Goal: Check status: Check status

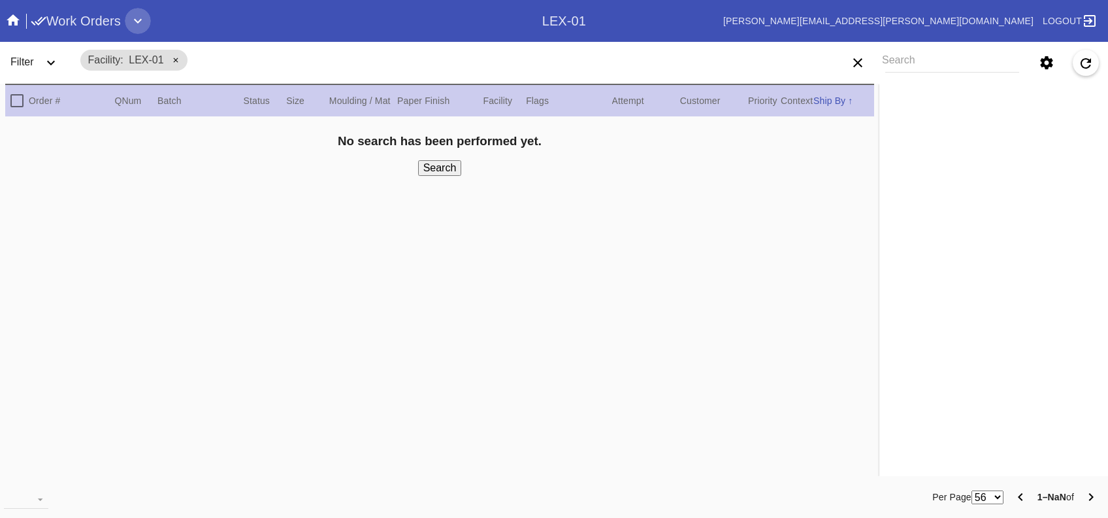
click at [131, 28] on icon "Expand" at bounding box center [138, 21] width 16 height 16
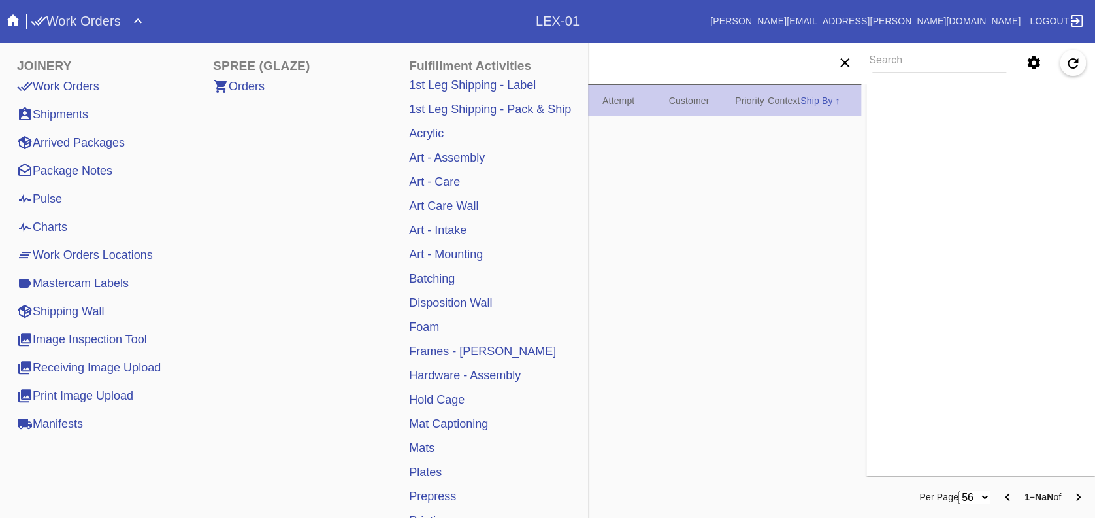
click at [914, 46] on div "Search Filter Controls Easy Mode Advanced Mode Location Any Location LEX-02 (in…" at bounding box center [930, 62] width 329 height 37
click at [908, 67] on input "Search" at bounding box center [939, 63] width 134 height 20
click at [666, 225] on div "No search has been performed yet. Search" at bounding box center [433, 297] width 856 height 363
click at [663, 74] on md-chips-wrap "Facility LEX-01" at bounding box center [394, 59] width 633 height 31
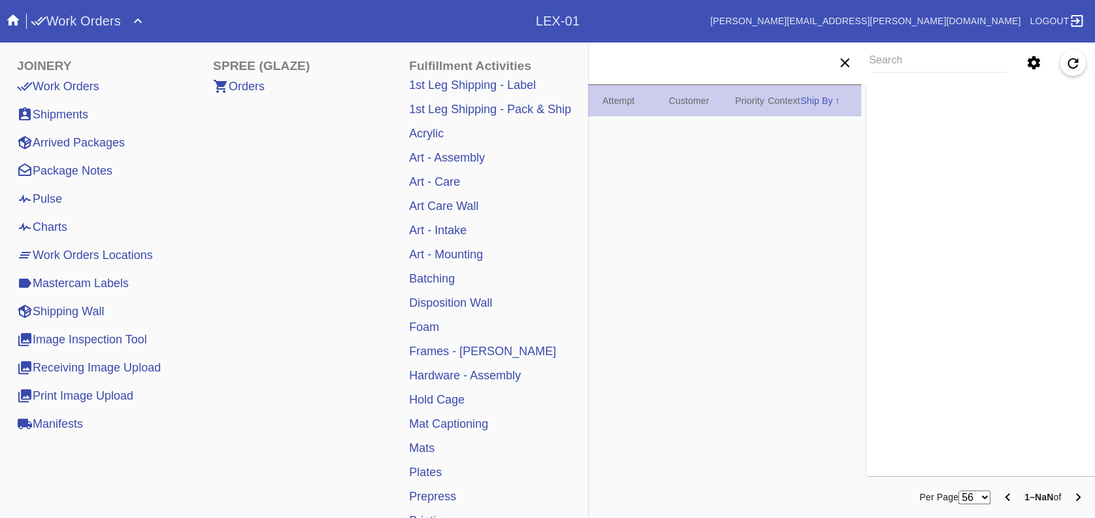
click at [56, 22] on h1 "Work Orders" at bounding box center [76, 20] width 90 height 21
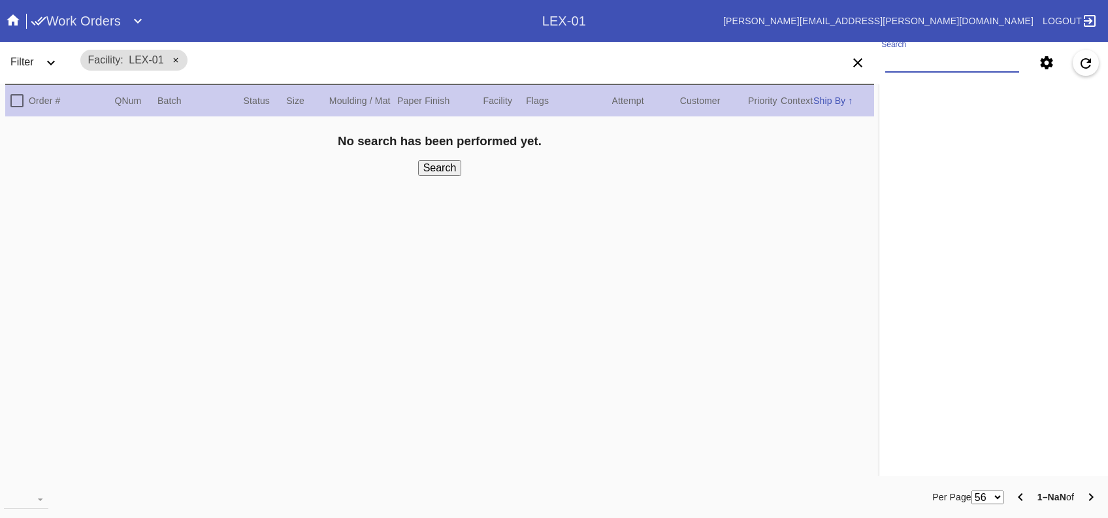
click at [960, 71] on input "Search" at bounding box center [952, 63] width 134 height 20
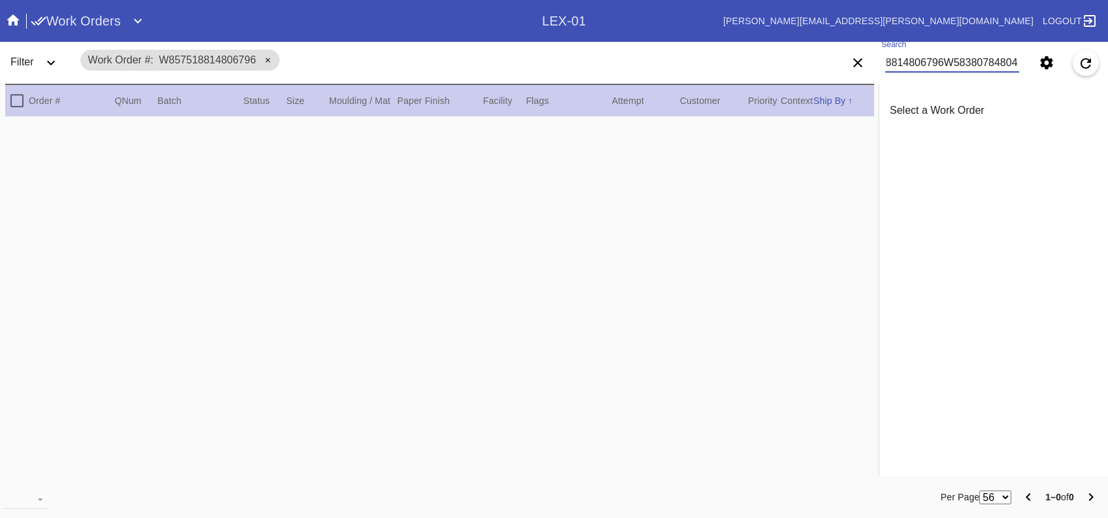
scroll to position [0, 74]
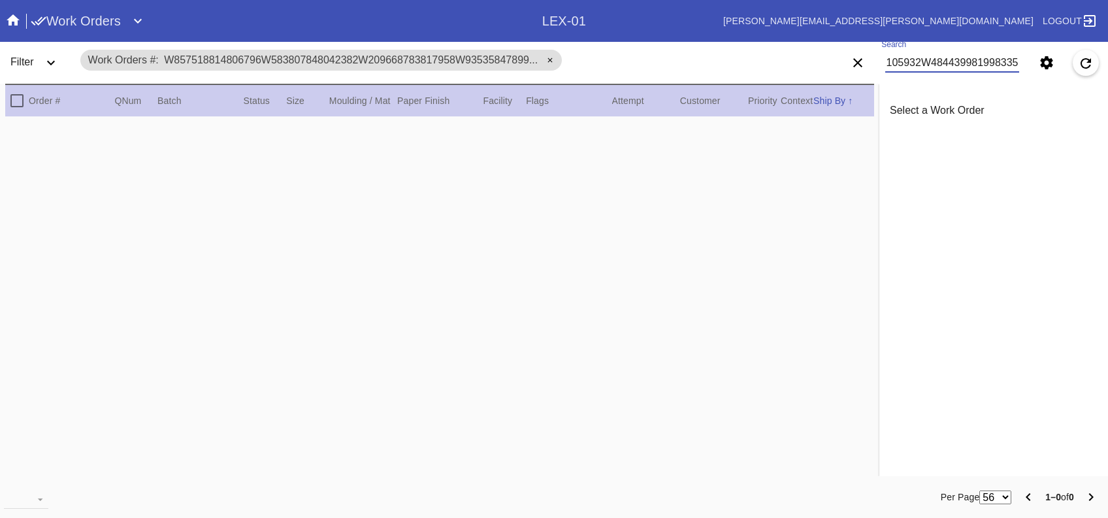
type input "W857518814806796W583807848042382W209668783817958W935358478996470W44466431010593…"
click at [214, 55] on span "W857518814806796W583807848042382W209668783817958W93535847899..." at bounding box center [351, 59] width 374 height 11
